Goal: Task Accomplishment & Management: Complete application form

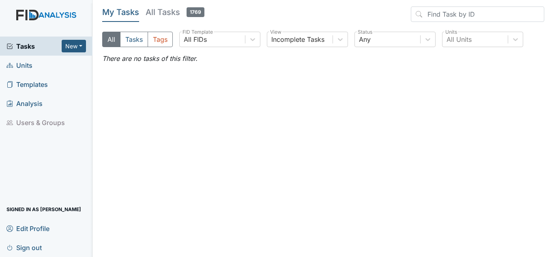
click at [22, 67] on span "Units" at bounding box center [19, 65] width 26 height 13
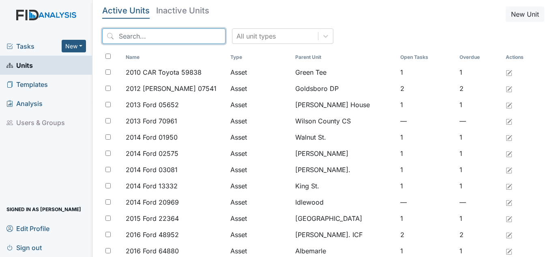
click at [160, 38] on input "search" at bounding box center [163, 35] width 123 height 15
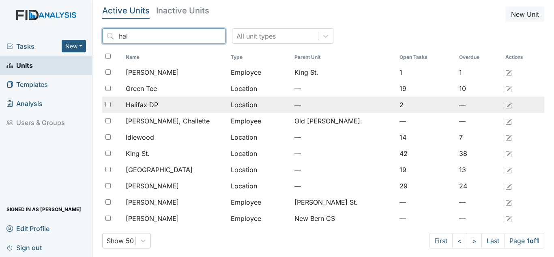
type input "hal"
click at [152, 107] on span "Halifax DP" at bounding box center [142, 105] width 32 height 10
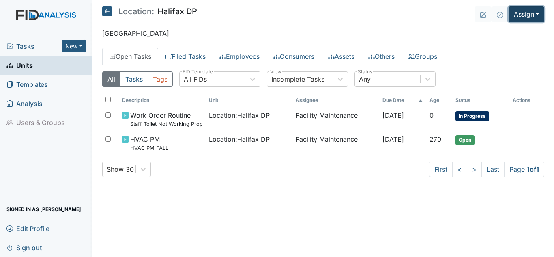
click at [525, 17] on button "Assign" at bounding box center [526, 13] width 36 height 15
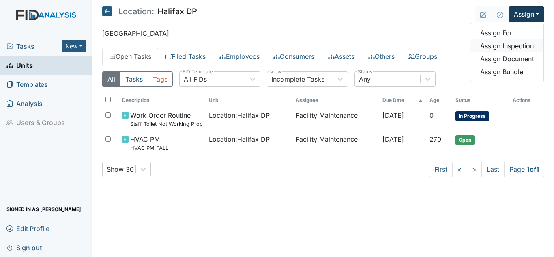
click at [506, 47] on link "Assign Inspection" at bounding box center [506, 45] width 73 height 13
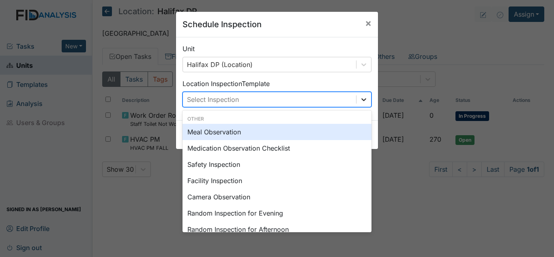
click at [356, 104] on div at bounding box center [363, 99] width 15 height 15
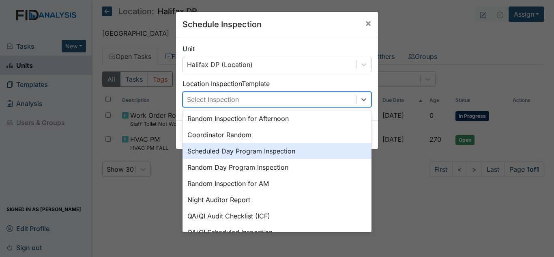
scroll to position [122, 0]
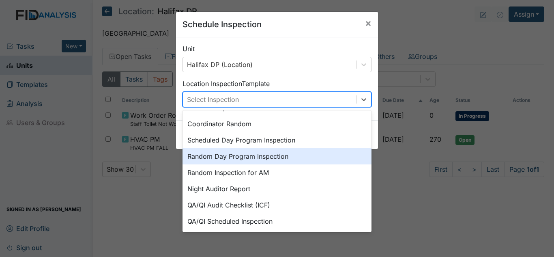
click at [283, 157] on div "Random Day Program Inspection" at bounding box center [276, 156] width 189 height 16
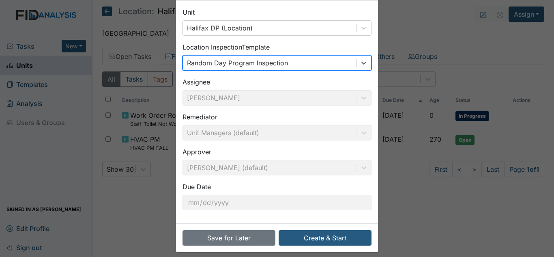
scroll to position [43, 0]
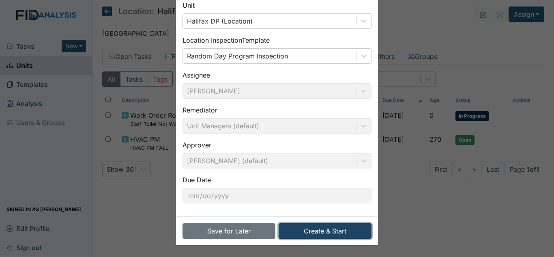
click at [319, 233] on button "Create & Start" at bounding box center [325, 230] width 93 height 15
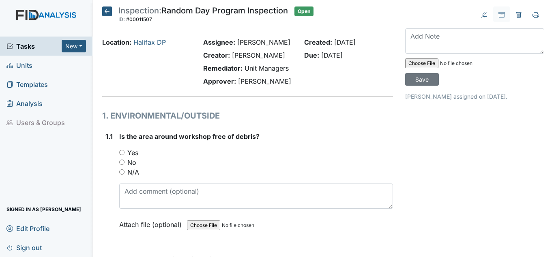
click at [133, 153] on label "Yes" at bounding box center [132, 153] width 11 height 10
click at [124, 153] on input "Yes" at bounding box center [121, 152] width 5 height 5
radio input "true"
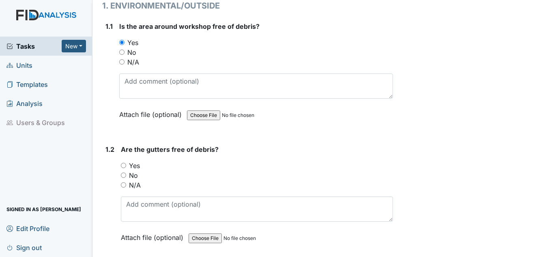
scroll to position [122, 0]
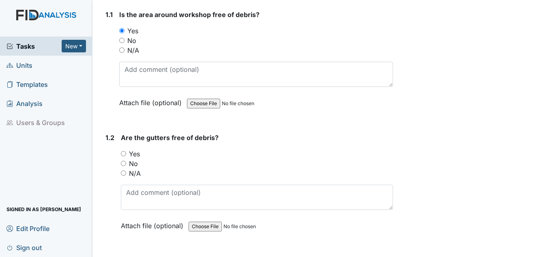
click at [139, 155] on label "Yes" at bounding box center [134, 154] width 11 height 10
click at [126, 155] on input "Yes" at bounding box center [123, 153] width 5 height 5
radio input "true"
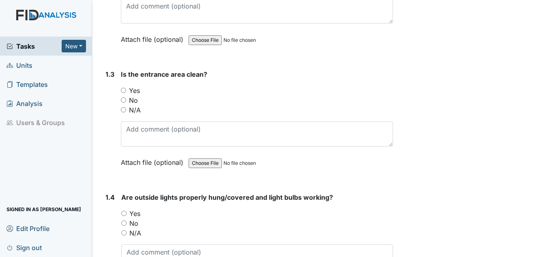
scroll to position [324, 0]
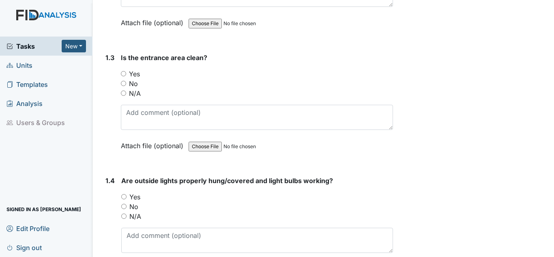
click at [137, 74] on label "Yes" at bounding box center [134, 74] width 11 height 10
click at [126, 74] on input "Yes" at bounding box center [123, 73] width 5 height 5
radio input "true"
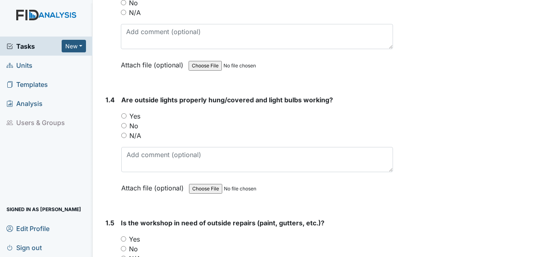
scroll to position [405, 0]
click at [138, 113] on label "Yes" at bounding box center [134, 116] width 11 height 10
click at [126, 113] on input "Yes" at bounding box center [123, 115] width 5 height 5
radio input "true"
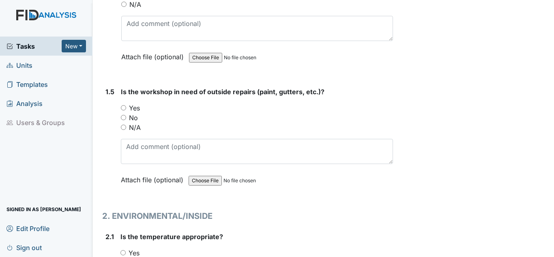
scroll to position [568, 0]
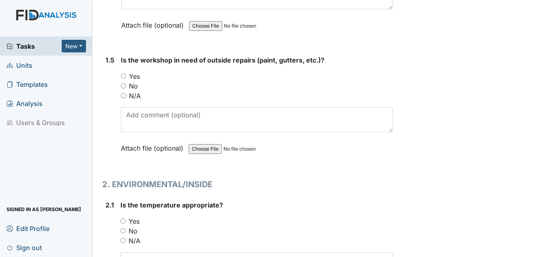
click at [131, 76] on label "Yes" at bounding box center [134, 76] width 11 height 10
click at [126, 76] on input "Yes" at bounding box center [123, 75] width 5 height 5
radio input "true"
click at [132, 86] on label "No" at bounding box center [133, 86] width 9 height 10
click at [126, 86] on input "No" at bounding box center [123, 85] width 5 height 5
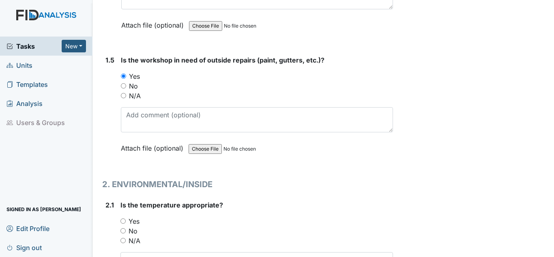
radio input "true"
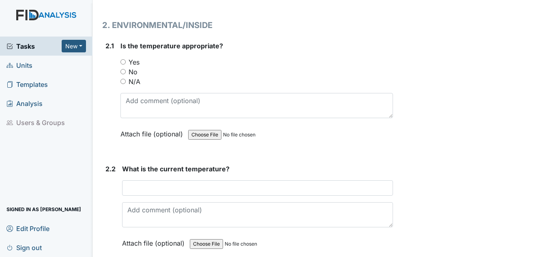
scroll to position [730, 0]
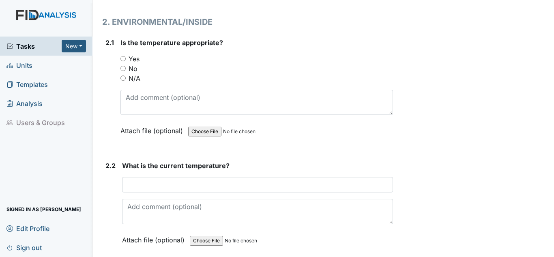
click at [137, 59] on label "Yes" at bounding box center [134, 59] width 11 height 10
click at [126, 59] on input "Yes" at bounding box center [122, 58] width 5 height 5
radio input "true"
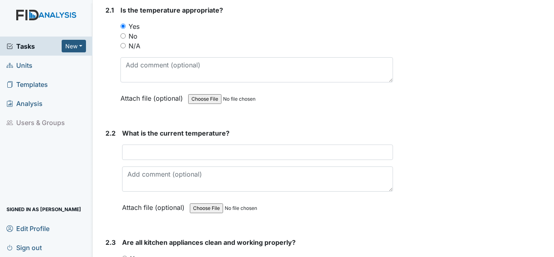
scroll to position [811, 0]
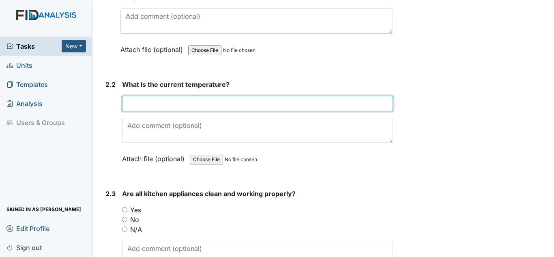
click at [149, 105] on input "text" at bounding box center [257, 103] width 271 height 15
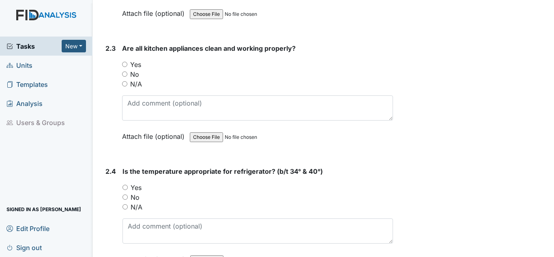
scroll to position [973, 0]
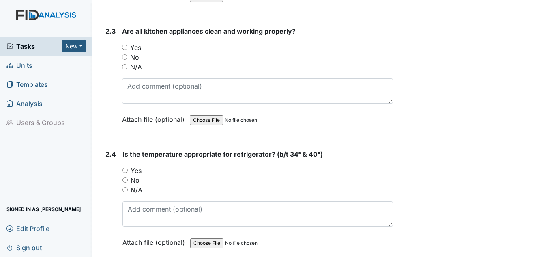
type input "74 74 72"
click at [139, 48] on label "Yes" at bounding box center [135, 48] width 11 height 10
click at [127, 48] on input "Yes" at bounding box center [124, 47] width 5 height 5
radio input "true"
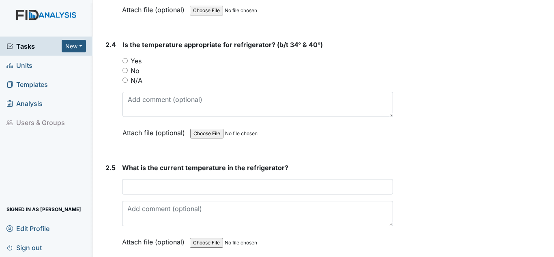
scroll to position [1095, 0]
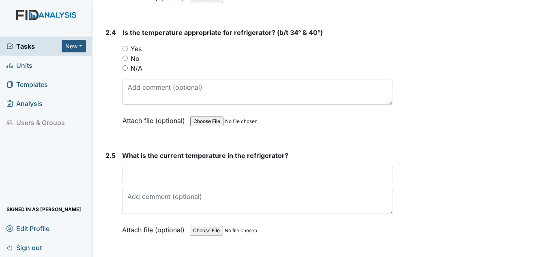
click at [140, 49] on label "Yes" at bounding box center [136, 49] width 11 height 10
click at [128, 49] on input "Yes" at bounding box center [124, 48] width 5 height 5
radio input "true"
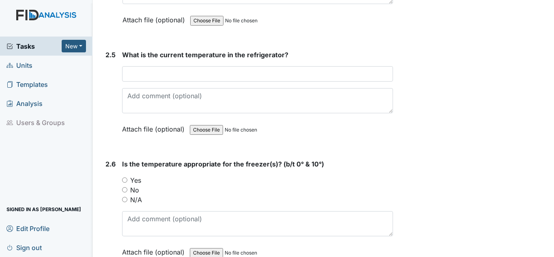
scroll to position [1216, 0]
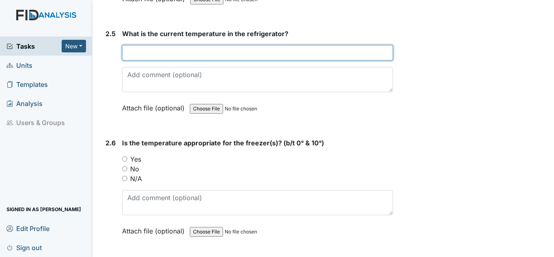
click at [166, 53] on input "text" at bounding box center [257, 52] width 271 height 15
type input "36"
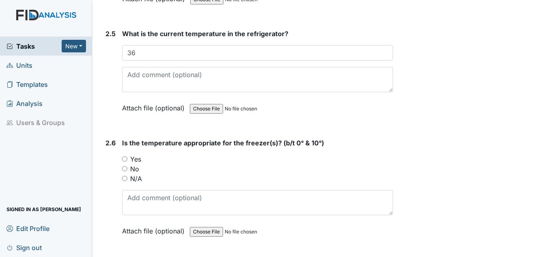
click at [135, 160] on label "Yes" at bounding box center [135, 159] width 11 height 10
click at [127, 160] on input "Yes" at bounding box center [124, 158] width 5 height 5
radio input "true"
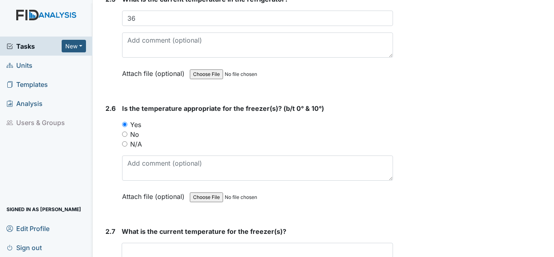
scroll to position [1297, 0]
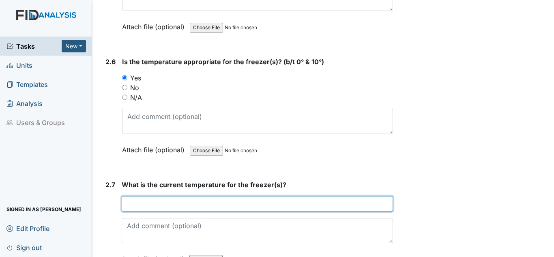
click at [143, 199] on input "text" at bounding box center [257, 203] width 271 height 15
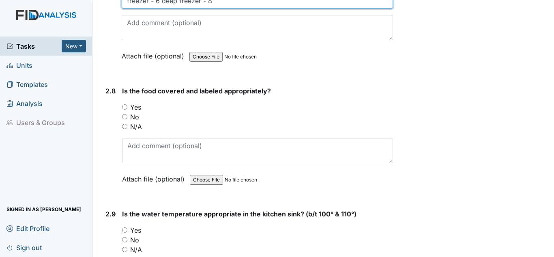
type input "freezer - 6 deep freezer - 8"
click at [133, 107] on label "Yes" at bounding box center [135, 107] width 11 height 10
click at [127, 107] on input "Yes" at bounding box center [124, 106] width 5 height 5
radio input "true"
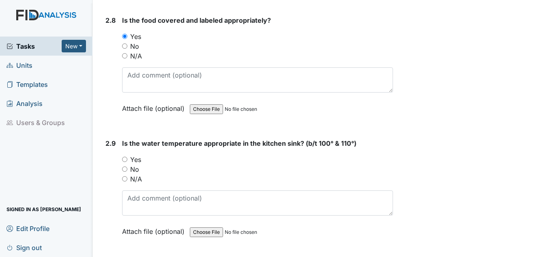
scroll to position [1581, 0]
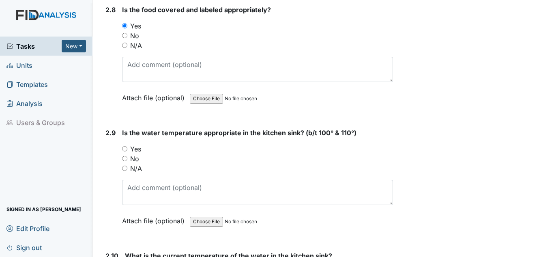
click at [137, 151] on label "Yes" at bounding box center [135, 149] width 11 height 10
click at [127, 151] on input "Yes" at bounding box center [124, 148] width 5 height 5
radio input "true"
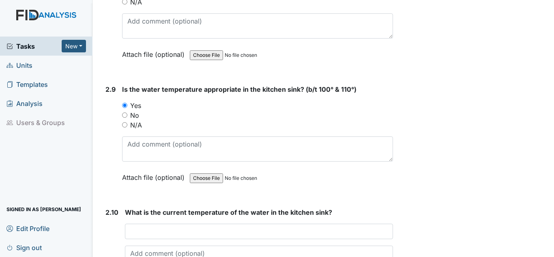
scroll to position [1743, 0]
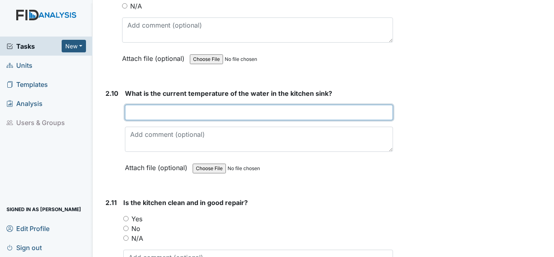
click at [159, 115] on input "text" at bounding box center [259, 112] width 268 height 15
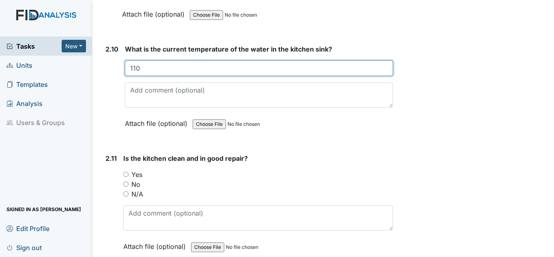
scroll to position [1865, 0]
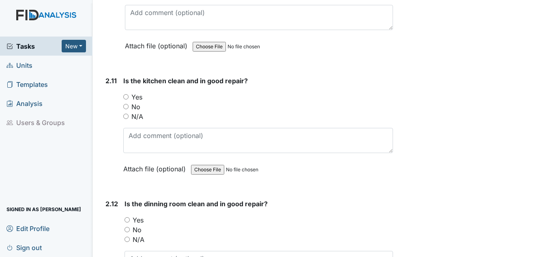
type input "110"
click at [137, 97] on label "Yes" at bounding box center [136, 97] width 11 height 10
click at [129, 97] on input "Yes" at bounding box center [125, 96] width 5 height 5
radio input "true"
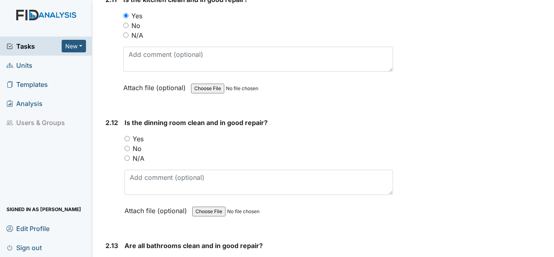
click at [140, 139] on label "Yes" at bounding box center [138, 139] width 11 height 10
click at [130, 139] on input "Yes" at bounding box center [126, 138] width 5 height 5
radio input "true"
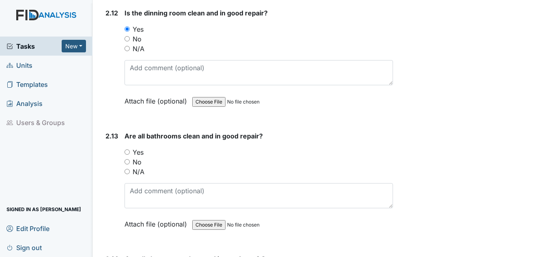
scroll to position [2068, 0]
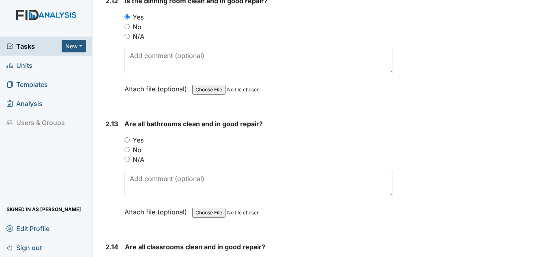
click at [137, 137] on label "Yes" at bounding box center [138, 140] width 11 height 10
click at [130, 137] on input "Yes" at bounding box center [126, 139] width 5 height 5
radio input "true"
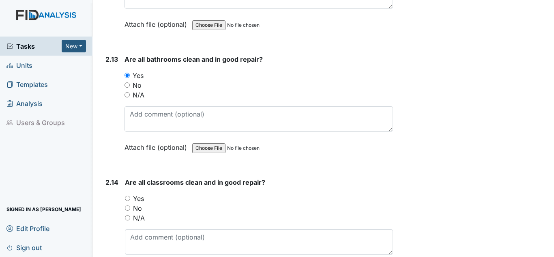
scroll to position [2270, 0]
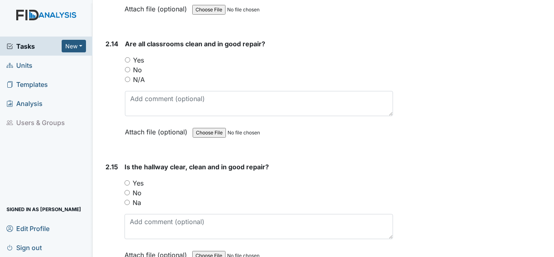
click at [137, 58] on label "Yes" at bounding box center [138, 60] width 11 height 10
click at [130, 58] on input "Yes" at bounding box center [127, 59] width 5 height 5
radio input "true"
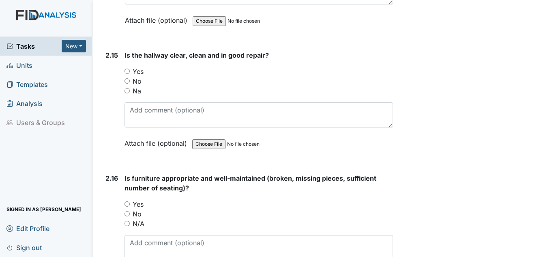
scroll to position [2392, 0]
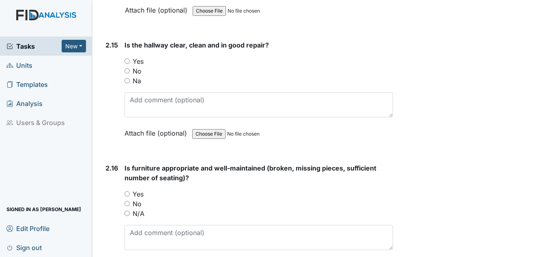
click at [133, 56] on label "Yes" at bounding box center [138, 61] width 11 height 10
click at [130, 58] on input "Yes" at bounding box center [126, 60] width 5 height 5
radio input "true"
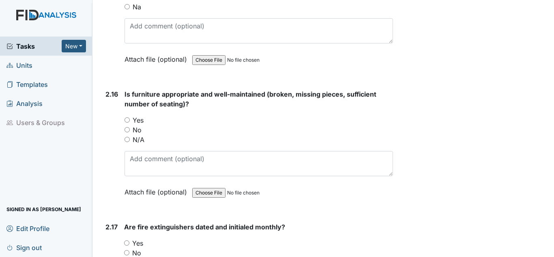
scroll to position [2473, 0]
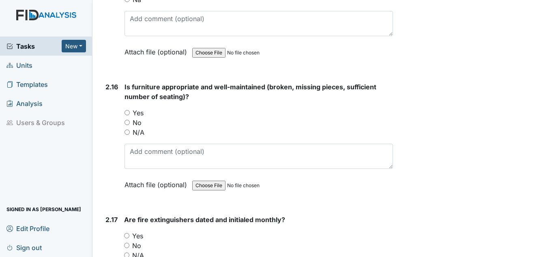
click at [143, 110] on label "Yes" at bounding box center [138, 113] width 11 height 10
click at [130, 110] on input "Yes" at bounding box center [126, 112] width 5 height 5
radio input "true"
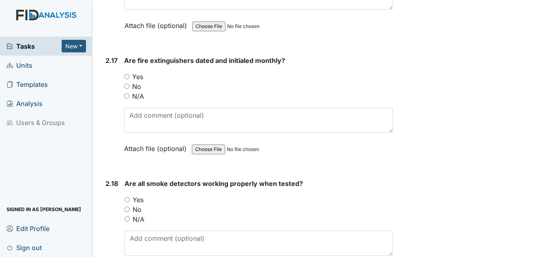
scroll to position [2635, 0]
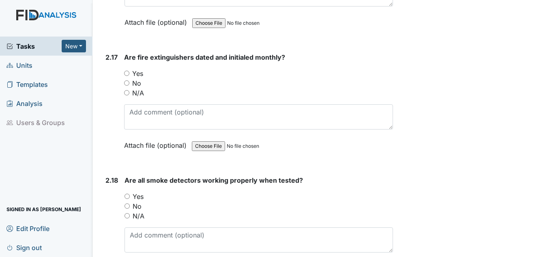
click at [137, 74] on label "Yes" at bounding box center [137, 74] width 11 height 10
click at [129, 74] on input "Yes" at bounding box center [126, 73] width 5 height 5
radio input "true"
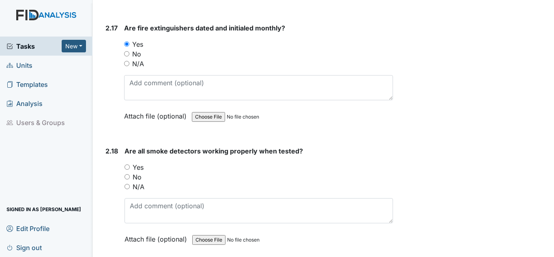
scroll to position [2716, 0]
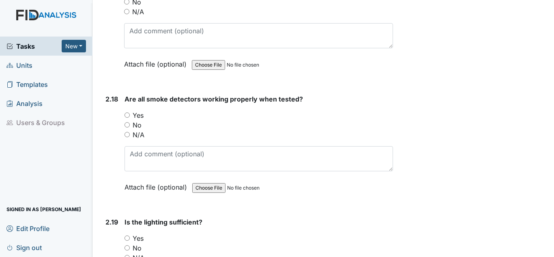
click at [139, 113] on label "Yes" at bounding box center [138, 115] width 11 height 10
click at [130, 113] on input "Yes" at bounding box center [126, 114] width 5 height 5
radio input "true"
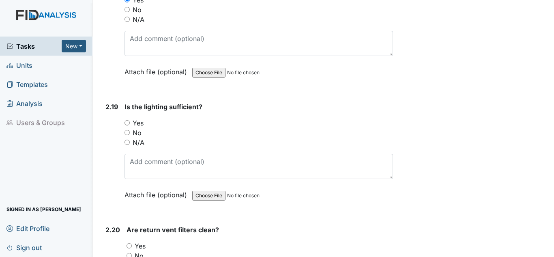
scroll to position [2838, 0]
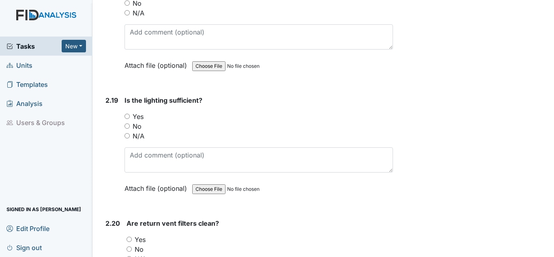
click at [141, 115] on label "Yes" at bounding box center [138, 116] width 11 height 10
click at [130, 115] on input "Yes" at bounding box center [126, 116] width 5 height 5
radio input "true"
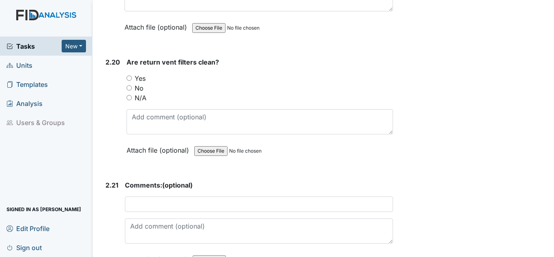
scroll to position [3000, 0]
click at [142, 74] on label "Yes" at bounding box center [140, 77] width 11 height 10
click at [132, 74] on input "Yes" at bounding box center [128, 76] width 5 height 5
radio input "true"
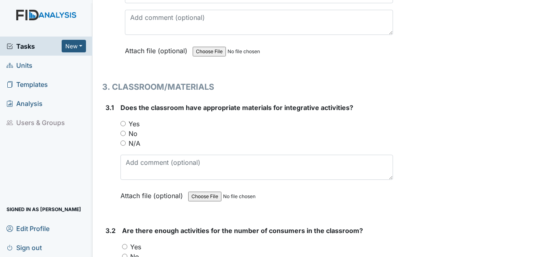
scroll to position [3284, 0]
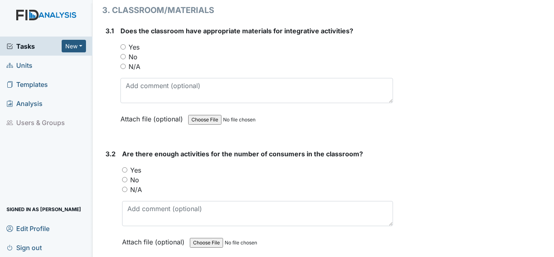
click at [129, 44] on label "Yes" at bounding box center [134, 47] width 11 height 10
click at [126, 44] on input "Yes" at bounding box center [122, 46] width 5 height 5
radio input "true"
click at [138, 168] on label "Yes" at bounding box center [135, 170] width 11 height 10
click at [127, 168] on input "Yes" at bounding box center [124, 169] width 5 height 5
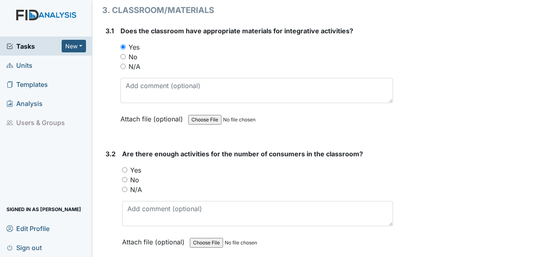
radio input "true"
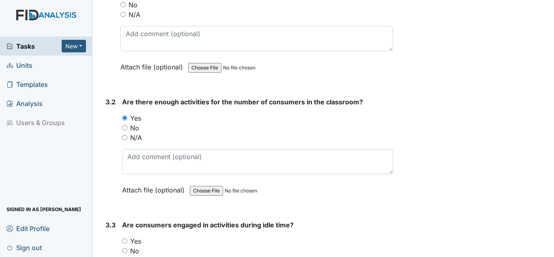
scroll to position [3446, 0]
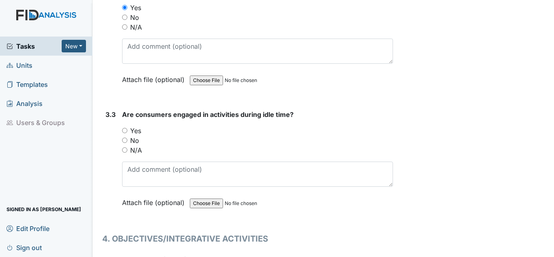
drag, startPoint x: 140, startPoint y: 132, endPoint x: 143, endPoint y: 136, distance: 4.9
click at [142, 133] on div "Yes" at bounding box center [257, 131] width 271 height 10
click at [142, 129] on div "Yes" at bounding box center [257, 131] width 271 height 10
click at [138, 131] on label "Yes" at bounding box center [135, 131] width 11 height 10
click at [127, 131] on input "Yes" at bounding box center [124, 130] width 5 height 5
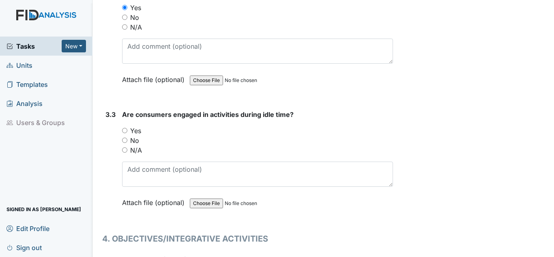
radio input "true"
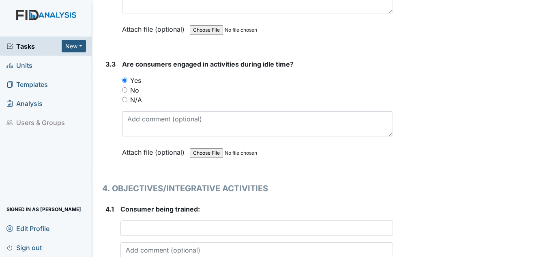
scroll to position [3567, 0]
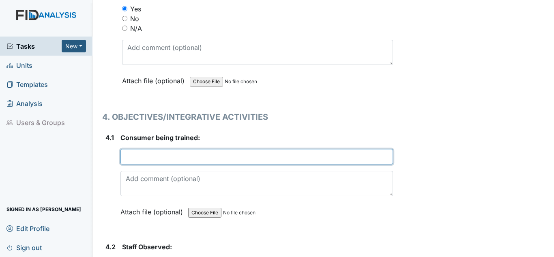
click at [145, 162] on input "text" at bounding box center [256, 156] width 272 height 15
type input "N"
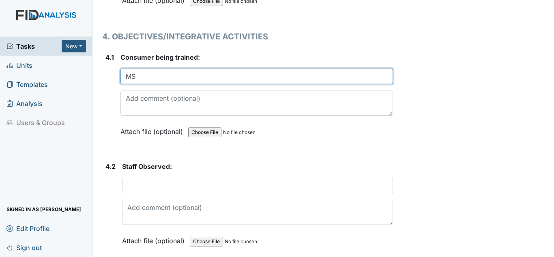
scroll to position [3649, 0]
type input "MS"
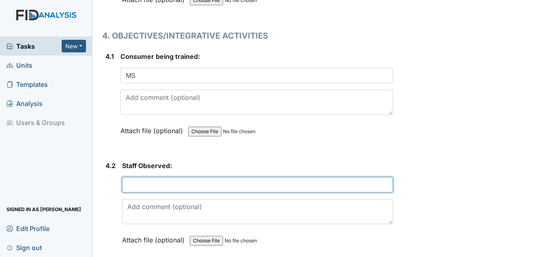
click at [176, 188] on input "text" at bounding box center [257, 184] width 271 height 15
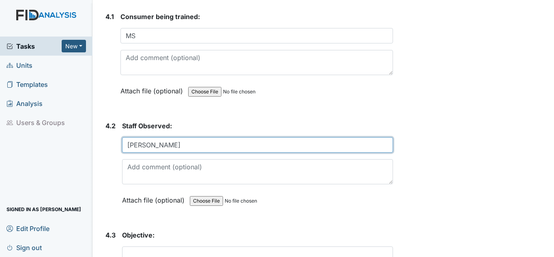
scroll to position [3811, 0]
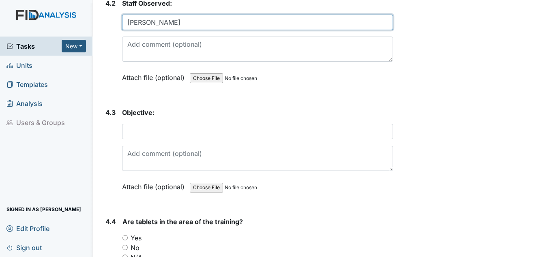
type input "A. Richardson"
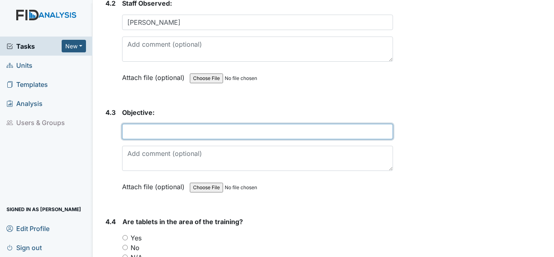
click at [155, 131] on input "text" at bounding box center [257, 131] width 271 height 15
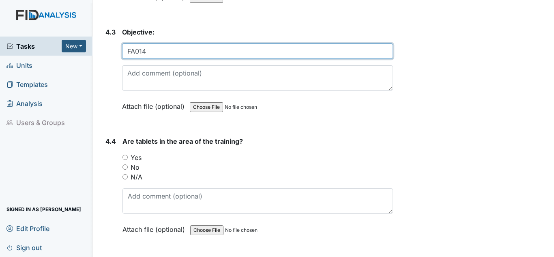
scroll to position [3892, 0]
type input "FA014"
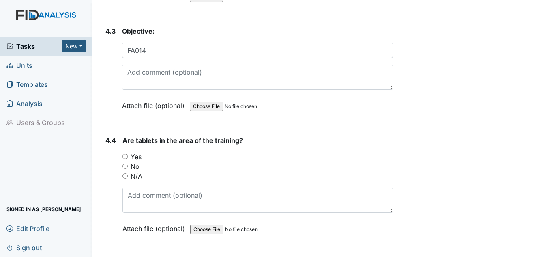
click at [142, 157] on div "Yes" at bounding box center [257, 157] width 270 height 10
click at [139, 158] on label "Yes" at bounding box center [136, 157] width 11 height 10
click at [128, 158] on input "Yes" at bounding box center [124, 156] width 5 height 5
radio input "true"
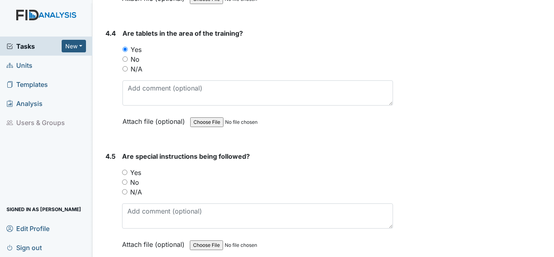
scroll to position [4013, 0]
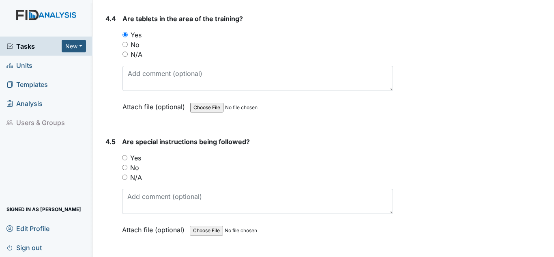
click at [136, 158] on label "Yes" at bounding box center [135, 158] width 11 height 10
click at [127, 158] on input "Yes" at bounding box center [124, 157] width 5 height 5
radio input "true"
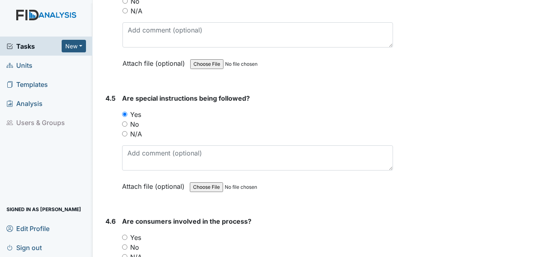
scroll to position [4176, 0]
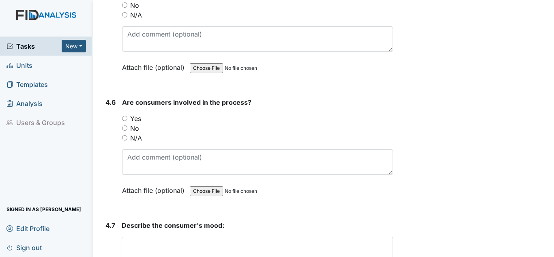
click at [135, 118] on label "Yes" at bounding box center [135, 119] width 11 height 10
click at [127, 118] on input "Yes" at bounding box center [124, 118] width 5 height 5
radio input "true"
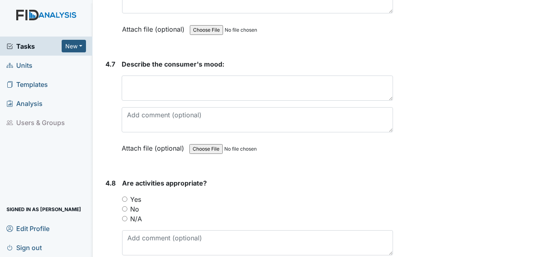
scroll to position [4338, 0]
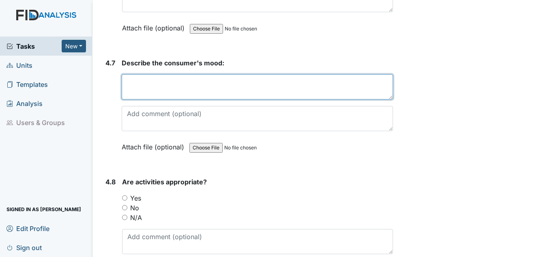
click at [144, 91] on textarea at bounding box center [257, 86] width 271 height 25
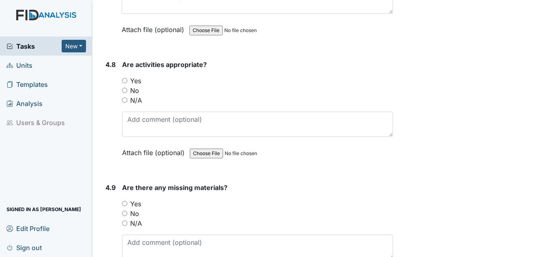
scroll to position [4459, 0]
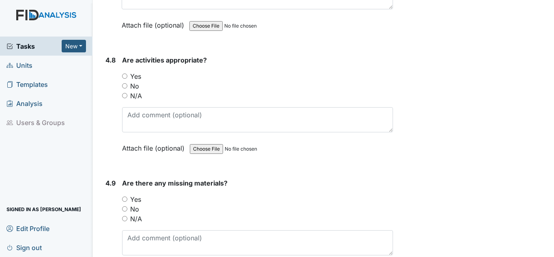
type textarea "calm and happy"
click at [135, 76] on label "Yes" at bounding box center [135, 76] width 11 height 10
click at [127, 76] on input "Yes" at bounding box center [124, 75] width 5 height 5
radio input "true"
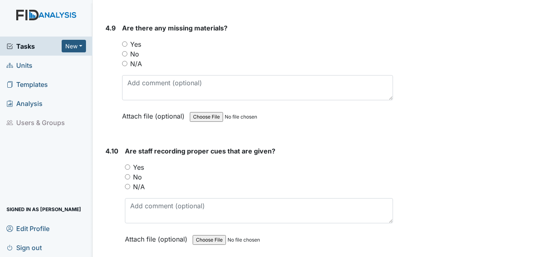
scroll to position [4621, 0]
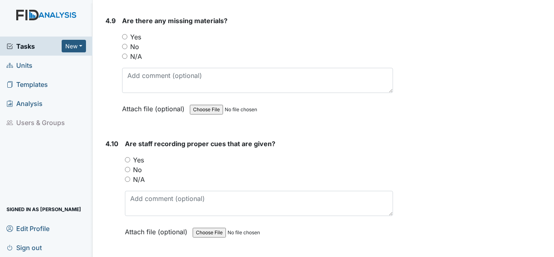
click at [134, 47] on label "No" at bounding box center [134, 47] width 9 height 10
click at [127, 47] on input "No" at bounding box center [124, 46] width 5 height 5
radio input "true"
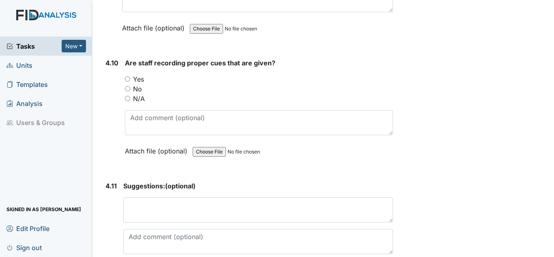
scroll to position [4703, 0]
click at [140, 79] on label "Yes" at bounding box center [138, 79] width 11 height 10
click at [130, 79] on input "Yes" at bounding box center [127, 78] width 5 height 5
radio input "true"
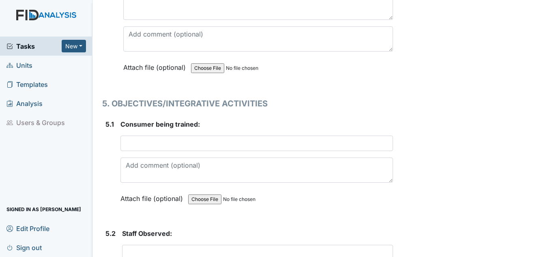
scroll to position [4905, 0]
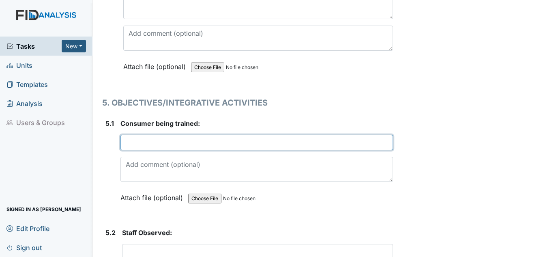
click at [152, 143] on input "text" at bounding box center [256, 142] width 272 height 15
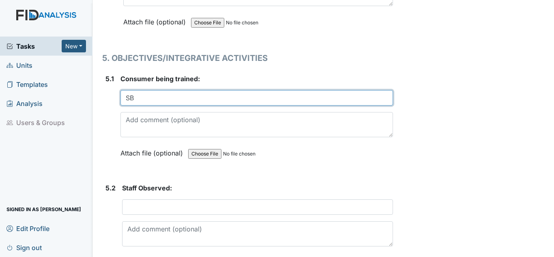
scroll to position [5027, 0]
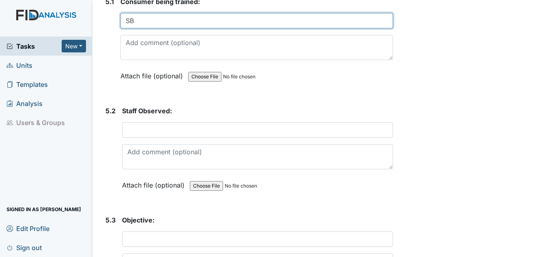
type input "SB"
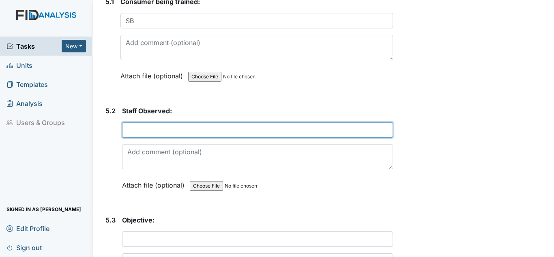
click at [162, 127] on input "text" at bounding box center [257, 129] width 271 height 15
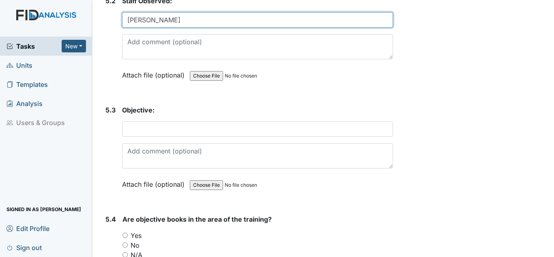
scroll to position [5148, 0]
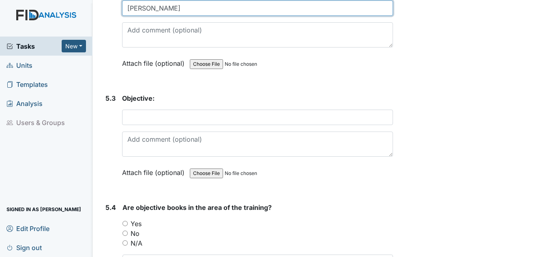
type input "S. Cherry"
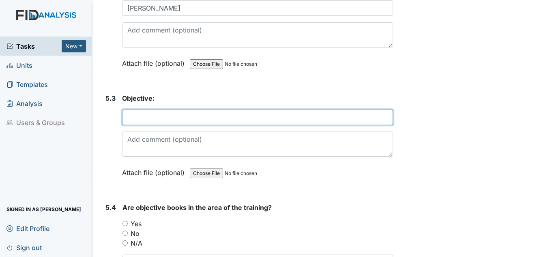
click at [164, 120] on input "text" at bounding box center [257, 116] width 271 height 15
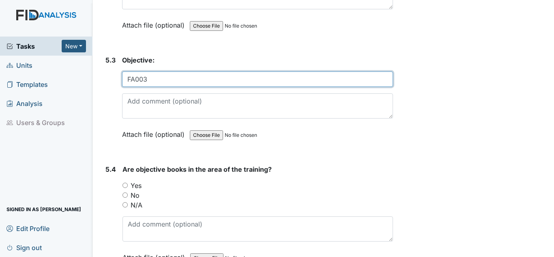
scroll to position [5270, 0]
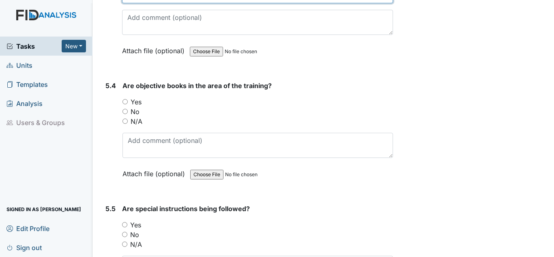
type input "FA003"
click at [134, 101] on label "Yes" at bounding box center [136, 102] width 11 height 10
click at [128, 101] on input "Yes" at bounding box center [124, 101] width 5 height 5
radio input "true"
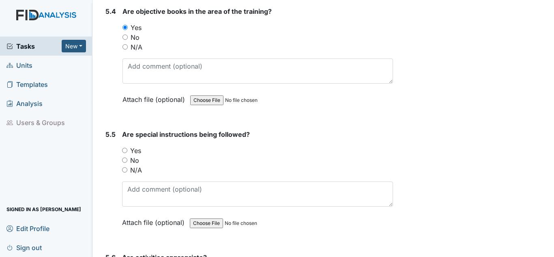
scroll to position [5351, 0]
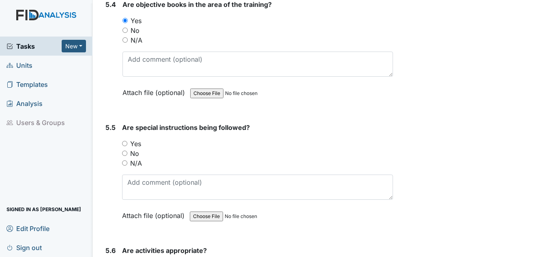
click at [138, 144] on label "Yes" at bounding box center [135, 144] width 11 height 10
click at [127, 144] on input "Yes" at bounding box center [124, 143] width 5 height 5
radio input "true"
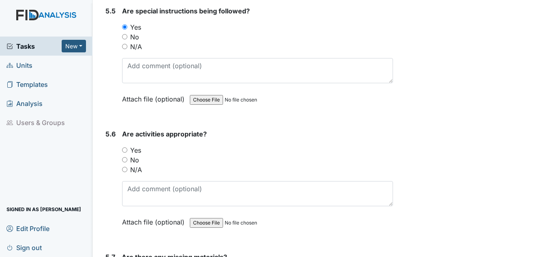
scroll to position [5513, 0]
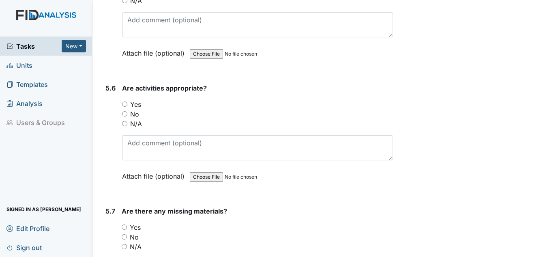
click at [137, 102] on label "Yes" at bounding box center [135, 104] width 11 height 10
click at [127, 102] on input "Yes" at bounding box center [124, 103] width 5 height 5
radio input "true"
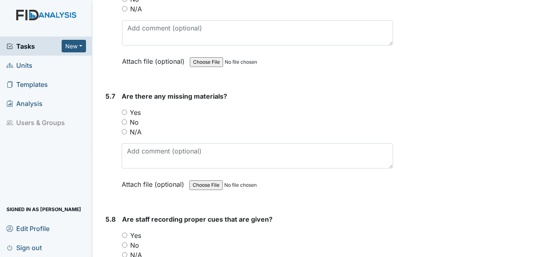
scroll to position [5635, 0]
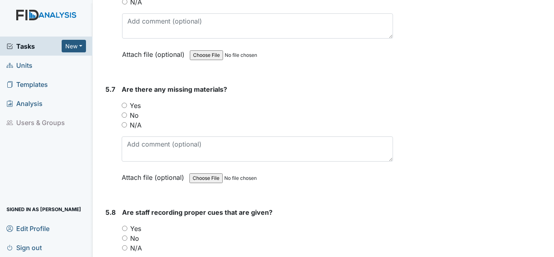
click at [133, 116] on label "No" at bounding box center [134, 115] width 9 height 10
click at [127, 116] on input "No" at bounding box center [124, 114] width 5 height 5
radio input "true"
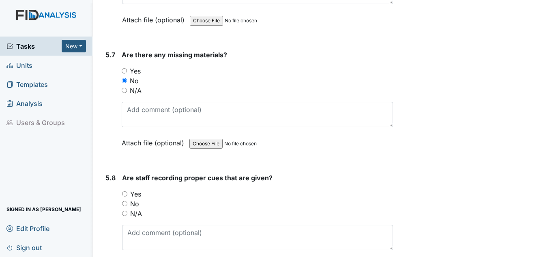
scroll to position [5757, 0]
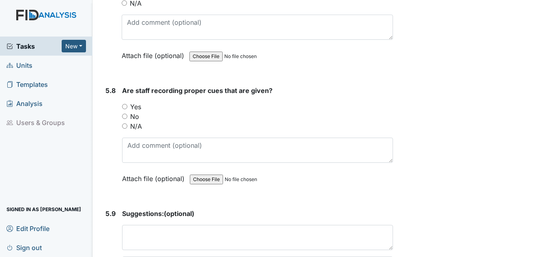
click at [138, 107] on label "Yes" at bounding box center [135, 107] width 11 height 10
click at [127, 107] on input "Yes" at bounding box center [124, 106] width 5 height 5
radio input "true"
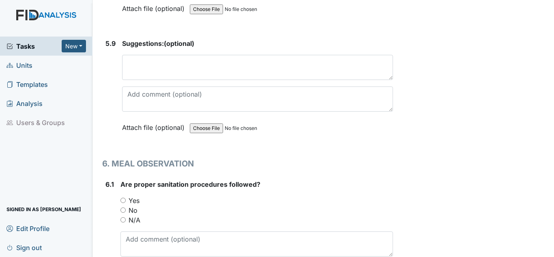
scroll to position [6000, 0]
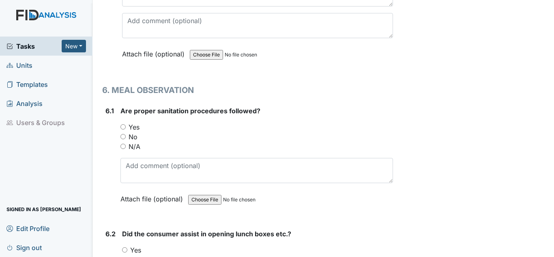
click at [135, 127] on label "Yes" at bounding box center [134, 127] width 11 height 10
click at [126, 127] on input "Yes" at bounding box center [122, 126] width 5 height 5
radio input "true"
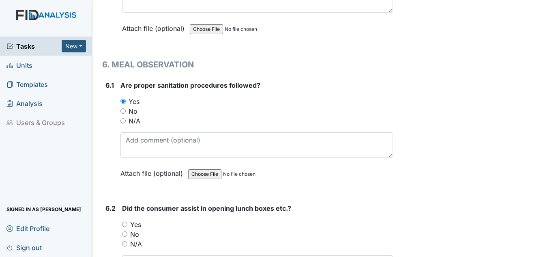
scroll to position [6121, 0]
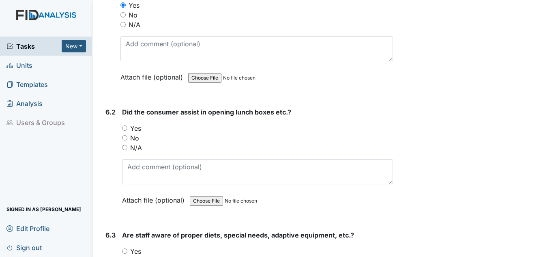
click at [134, 131] on label "Yes" at bounding box center [135, 128] width 11 height 10
click at [127, 131] on input "Yes" at bounding box center [124, 127] width 5 height 5
radio input "true"
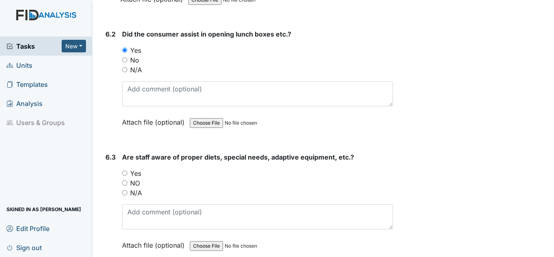
scroll to position [6203, 0]
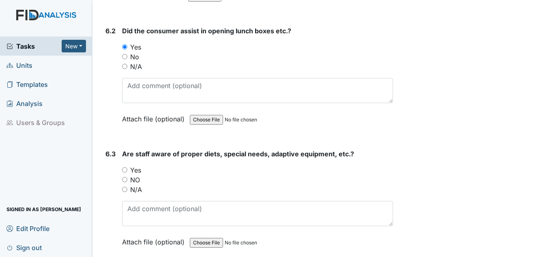
drag, startPoint x: 135, startPoint y: 170, endPoint x: 147, endPoint y: 170, distance: 11.8
click at [135, 170] on label "Yes" at bounding box center [135, 170] width 11 height 10
click at [127, 170] on input "Yes" at bounding box center [124, 169] width 5 height 5
radio input "true"
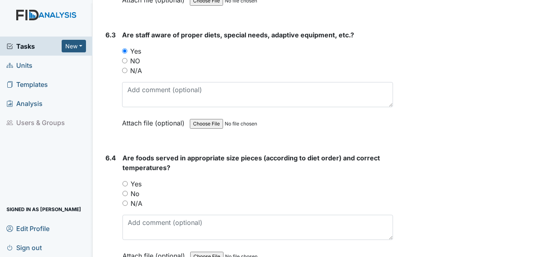
scroll to position [6324, 0]
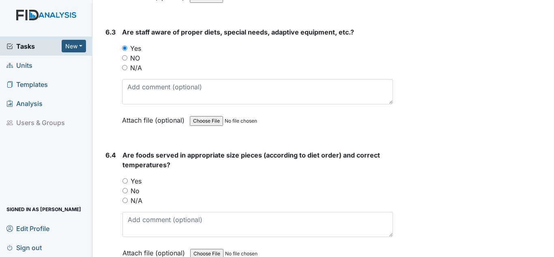
click at [138, 183] on label "Yes" at bounding box center [136, 181] width 11 height 10
click at [128, 183] on input "Yes" at bounding box center [124, 180] width 5 height 5
radio input "true"
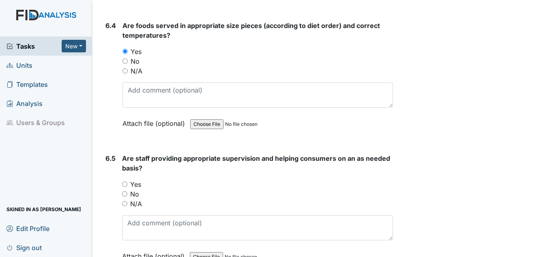
scroll to position [6486, 0]
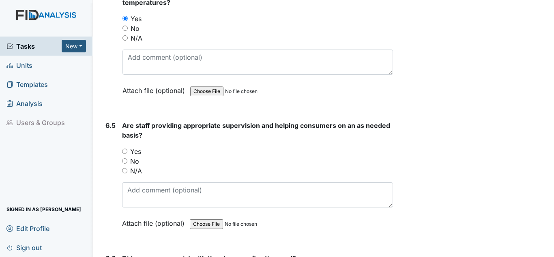
click at [140, 153] on label "Yes" at bounding box center [135, 151] width 11 height 10
click at [127, 153] on input "Yes" at bounding box center [124, 150] width 5 height 5
radio input "true"
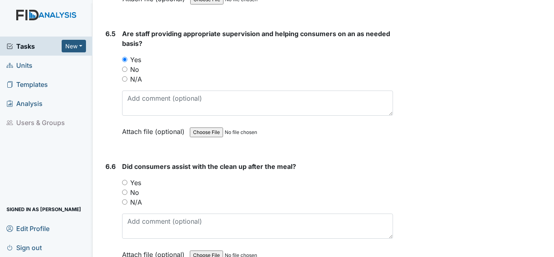
scroll to position [6626, 0]
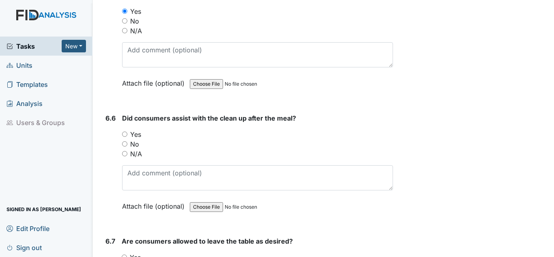
click at [135, 134] on label "Yes" at bounding box center [135, 134] width 11 height 10
click at [127, 134] on input "Yes" at bounding box center [124, 133] width 5 height 5
radio input "true"
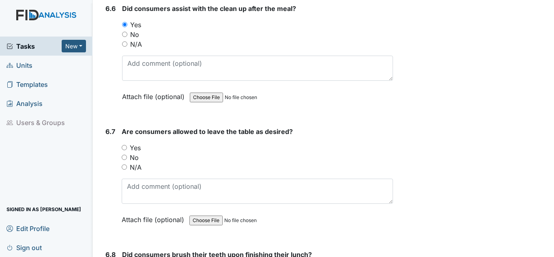
scroll to position [6748, 0]
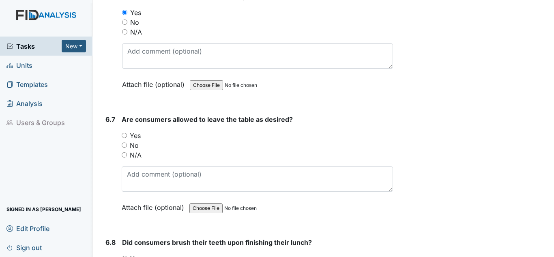
click at [136, 132] on label "Yes" at bounding box center [135, 136] width 11 height 10
drag, startPoint x: 123, startPoint y: 135, endPoint x: 156, endPoint y: 135, distance: 33.2
click at [124, 135] on input "Yes" at bounding box center [124, 135] width 5 height 5
radio input "true"
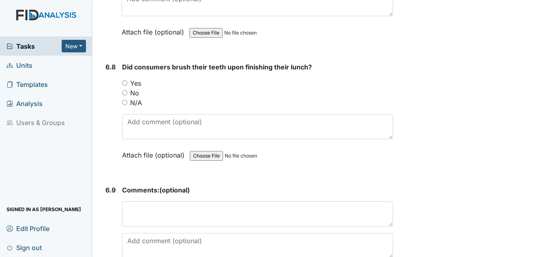
scroll to position [6950, 0]
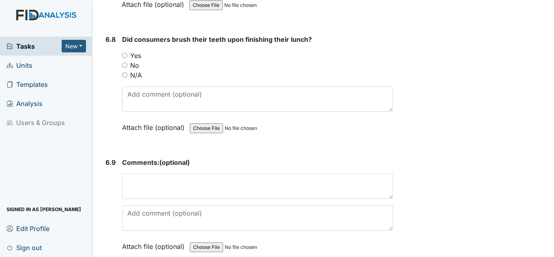
click at [140, 57] on label "Yes" at bounding box center [135, 56] width 11 height 10
click at [127, 57] on input "Yes" at bounding box center [124, 55] width 5 height 5
radio input "true"
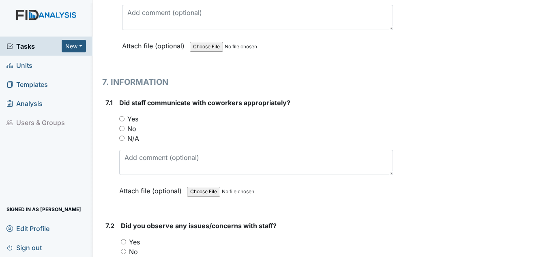
scroll to position [7153, 0]
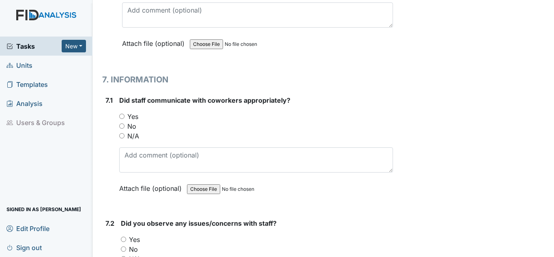
click at [135, 116] on label "Yes" at bounding box center [132, 116] width 11 height 10
click at [124, 116] on input "Yes" at bounding box center [121, 116] width 5 height 5
radio input "true"
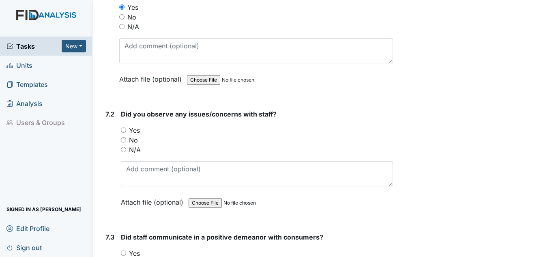
scroll to position [7275, 0]
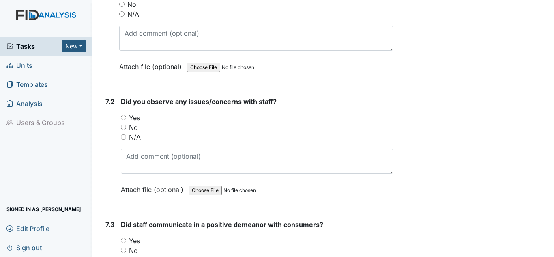
click at [134, 126] on label "No" at bounding box center [133, 127] width 9 height 10
click at [126, 126] on input "No" at bounding box center [123, 126] width 5 height 5
radio input "true"
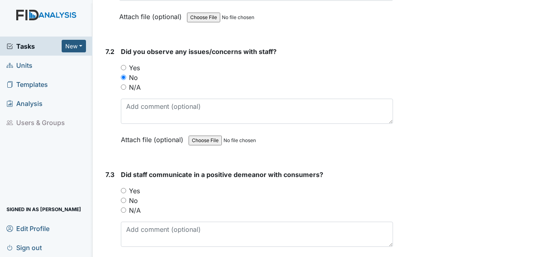
scroll to position [7396, 0]
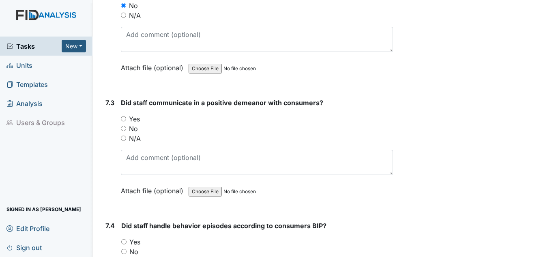
click at [136, 120] on label "Yes" at bounding box center [134, 119] width 11 height 10
click at [126, 120] on input "Yes" at bounding box center [123, 118] width 5 height 5
radio input "true"
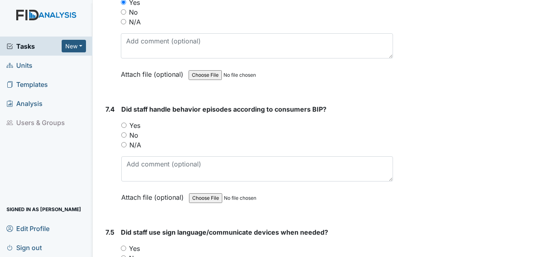
scroll to position [7518, 0]
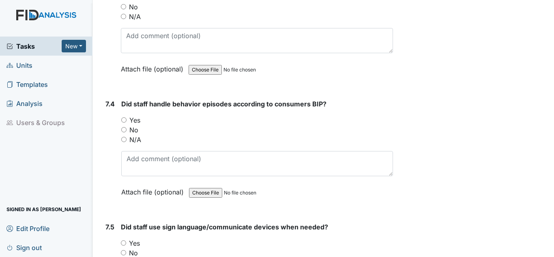
click at [136, 121] on label "Yes" at bounding box center [134, 120] width 11 height 10
click at [126, 121] on input "Yes" at bounding box center [123, 119] width 5 height 5
radio input "true"
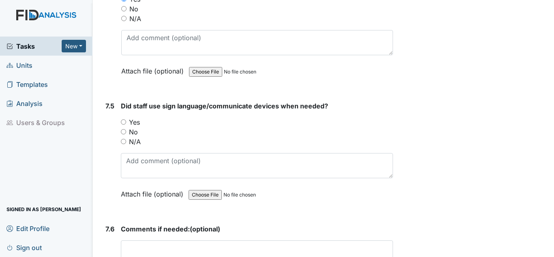
scroll to position [7640, 0]
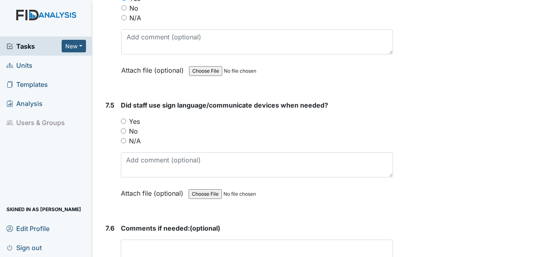
click at [134, 122] on label "Yes" at bounding box center [134, 121] width 11 height 10
click at [126, 122] on input "Yes" at bounding box center [123, 120] width 5 height 5
radio input "true"
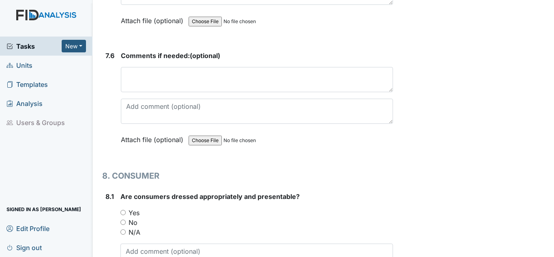
scroll to position [7883, 0]
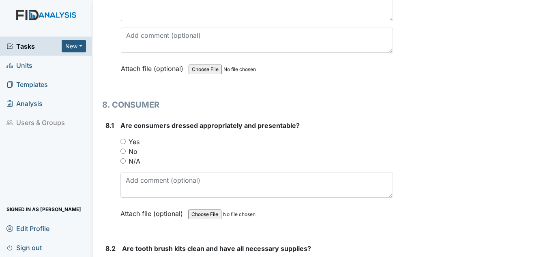
click at [134, 143] on label "Yes" at bounding box center [134, 142] width 11 height 10
click at [126, 143] on input "Yes" at bounding box center [122, 141] width 5 height 5
radio input "true"
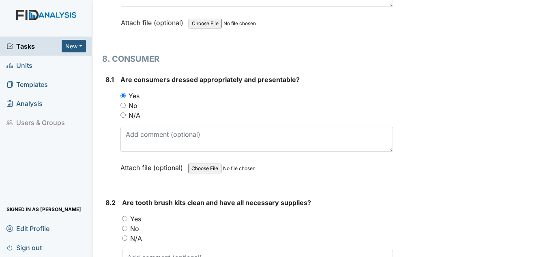
scroll to position [8004, 0]
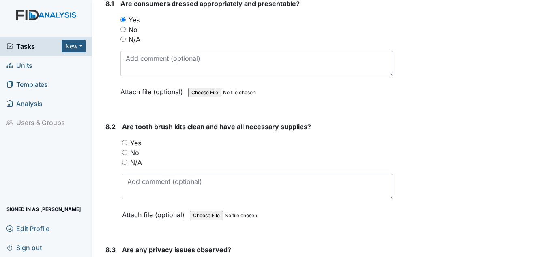
click at [137, 141] on label "Yes" at bounding box center [135, 143] width 11 height 10
click at [127, 141] on input "Yes" at bounding box center [124, 142] width 5 height 5
radio input "true"
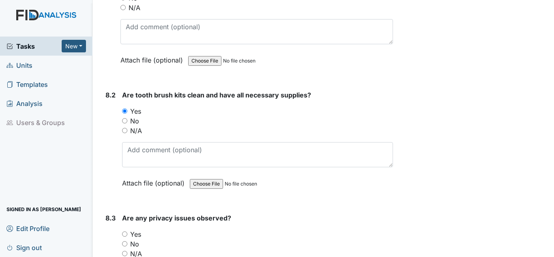
scroll to position [8126, 0]
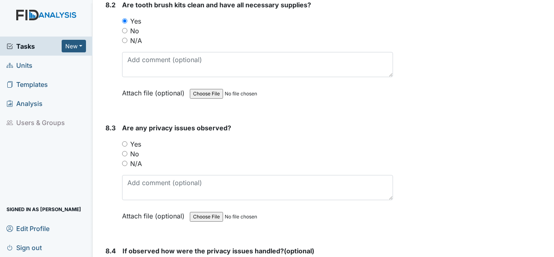
click at [135, 154] on label "No" at bounding box center [134, 154] width 9 height 10
click at [127, 154] on input "No" at bounding box center [124, 153] width 5 height 5
radio input "true"
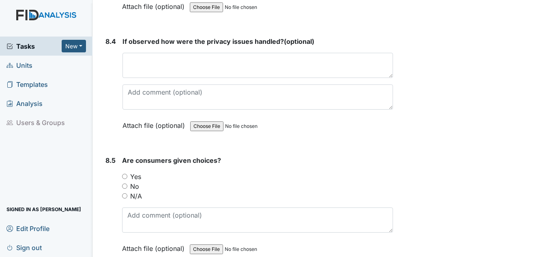
scroll to position [8410, 0]
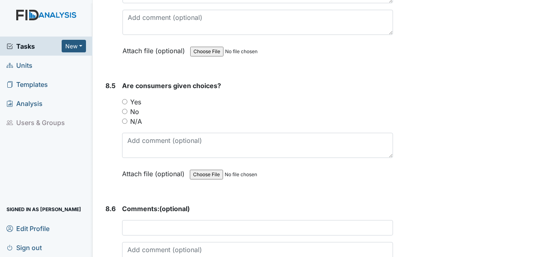
click at [135, 101] on label "Yes" at bounding box center [135, 102] width 11 height 10
click at [127, 101] on input "Yes" at bounding box center [124, 101] width 5 height 5
radio input "true"
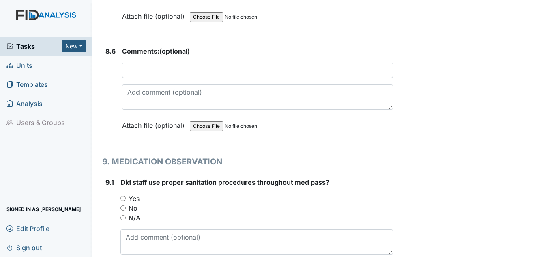
scroll to position [8653, 0]
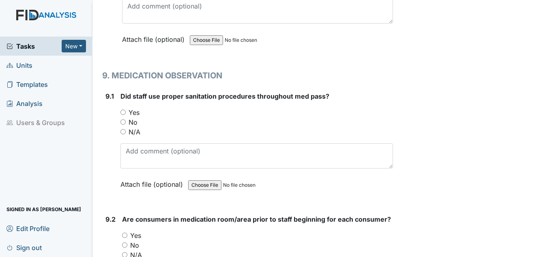
click at [133, 113] on label "Yes" at bounding box center [134, 112] width 11 height 10
click at [126, 113] on input "Yes" at bounding box center [122, 111] width 5 height 5
radio input "true"
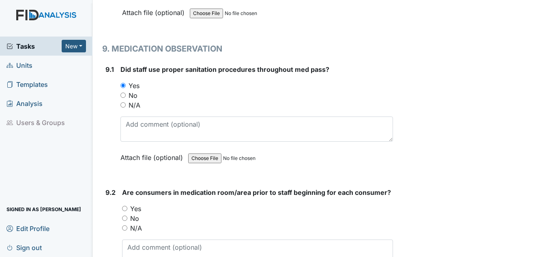
scroll to position [8734, 0]
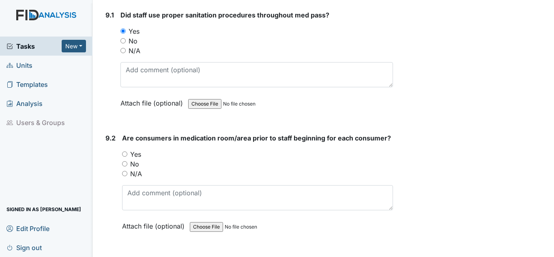
click at [137, 152] on label "Yes" at bounding box center [135, 154] width 11 height 10
click at [127, 152] on input "Yes" at bounding box center [124, 153] width 5 height 5
radio input "true"
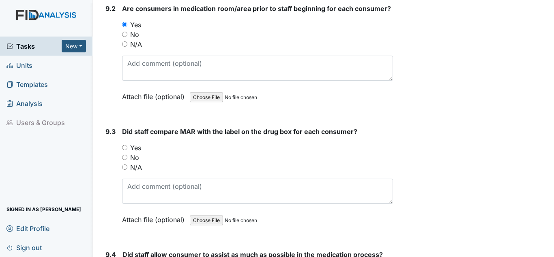
scroll to position [8896, 0]
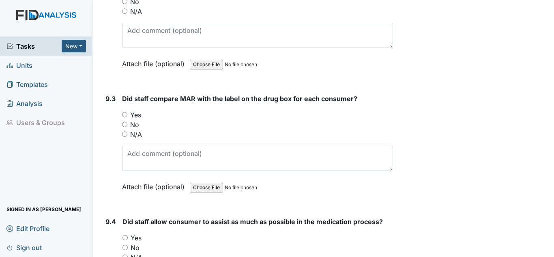
click at [135, 114] on label "Yes" at bounding box center [135, 115] width 11 height 10
click at [127, 114] on input "Yes" at bounding box center [124, 114] width 5 height 5
radio input "true"
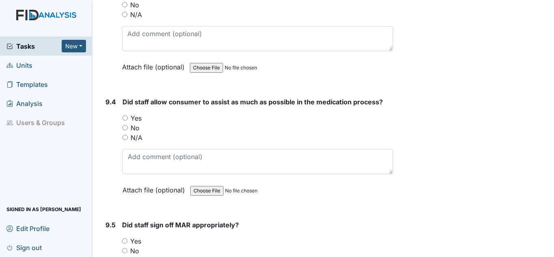
scroll to position [9018, 0]
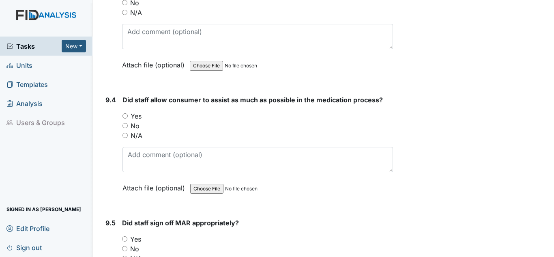
click at [137, 114] on label "Yes" at bounding box center [136, 116] width 11 height 10
click at [128, 114] on input "Yes" at bounding box center [124, 115] width 5 height 5
radio input "true"
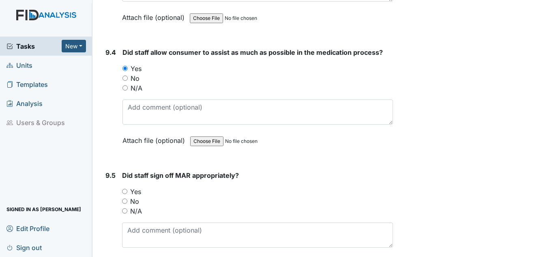
scroll to position [9140, 0]
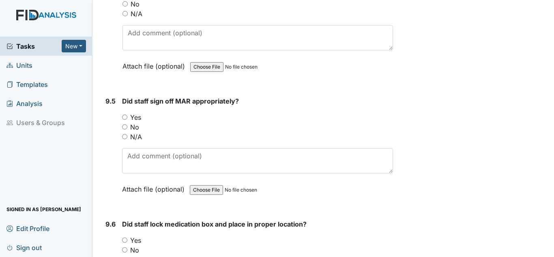
click at [139, 116] on label "Yes" at bounding box center [135, 117] width 11 height 10
click at [127, 116] on input "Yes" at bounding box center [124, 116] width 5 height 5
radio input "true"
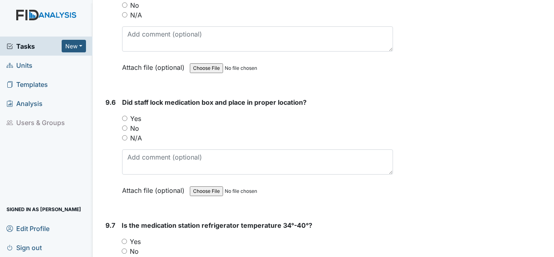
click at [137, 117] on label "Yes" at bounding box center [135, 119] width 11 height 10
click at [127, 117] on input "Yes" at bounding box center [124, 118] width 5 height 5
radio input "true"
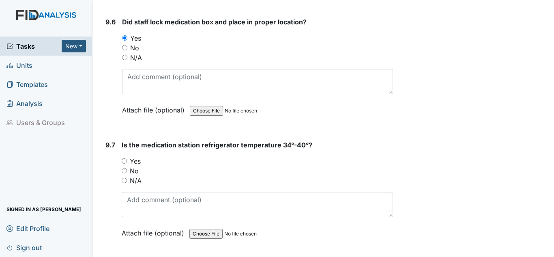
scroll to position [9342, 0]
click at [135, 157] on label "Yes" at bounding box center [135, 160] width 11 height 10
click at [127, 157] on input "Yes" at bounding box center [124, 159] width 5 height 5
radio input "true"
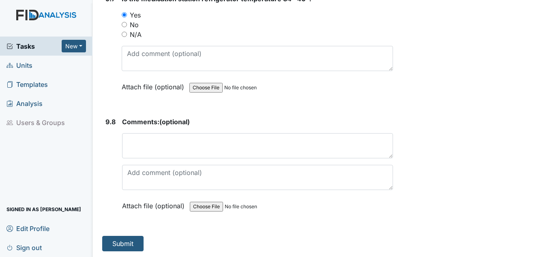
scroll to position [9488, 0]
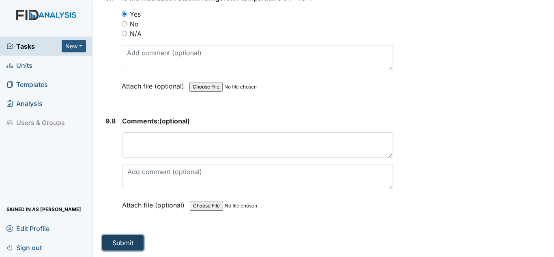
click at [130, 244] on button "Submit" at bounding box center [122, 242] width 41 height 15
